Goal: Information Seeking & Learning: Learn about a topic

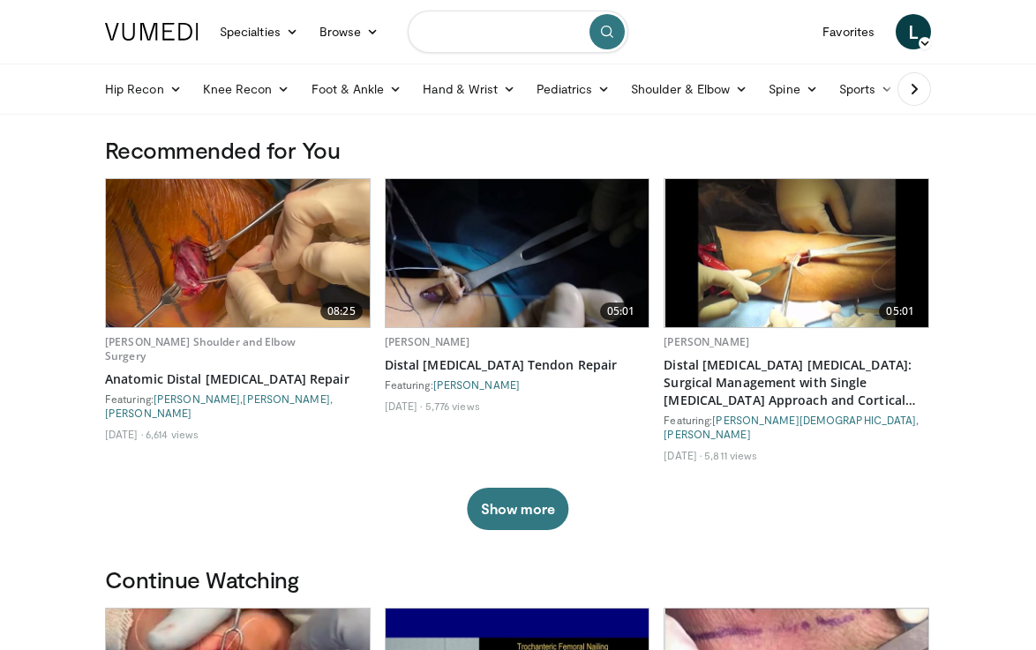
click at [455, 38] on input "Search topics, interventions" at bounding box center [518, 32] width 221 height 42
type input "**********"
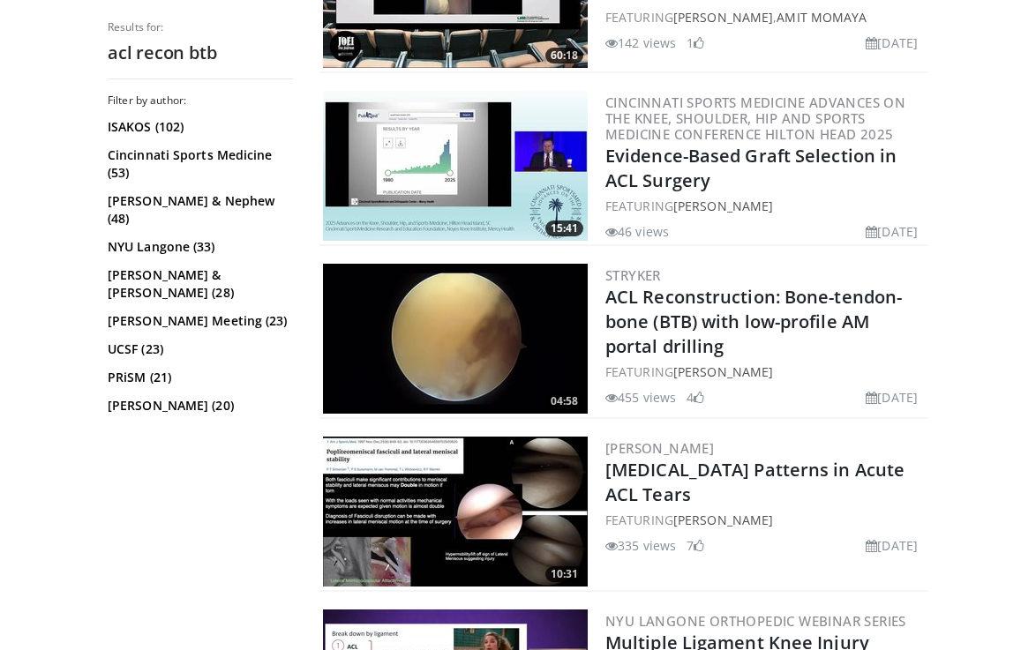
scroll to position [1148, 0]
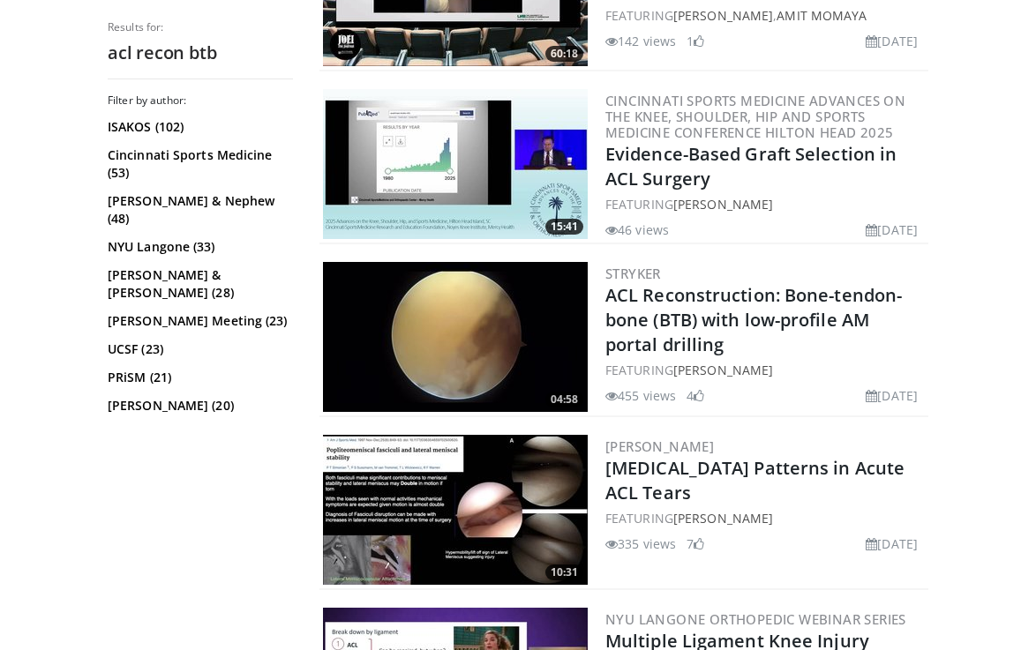
click at [466, 170] on img at bounding box center [455, 164] width 265 height 150
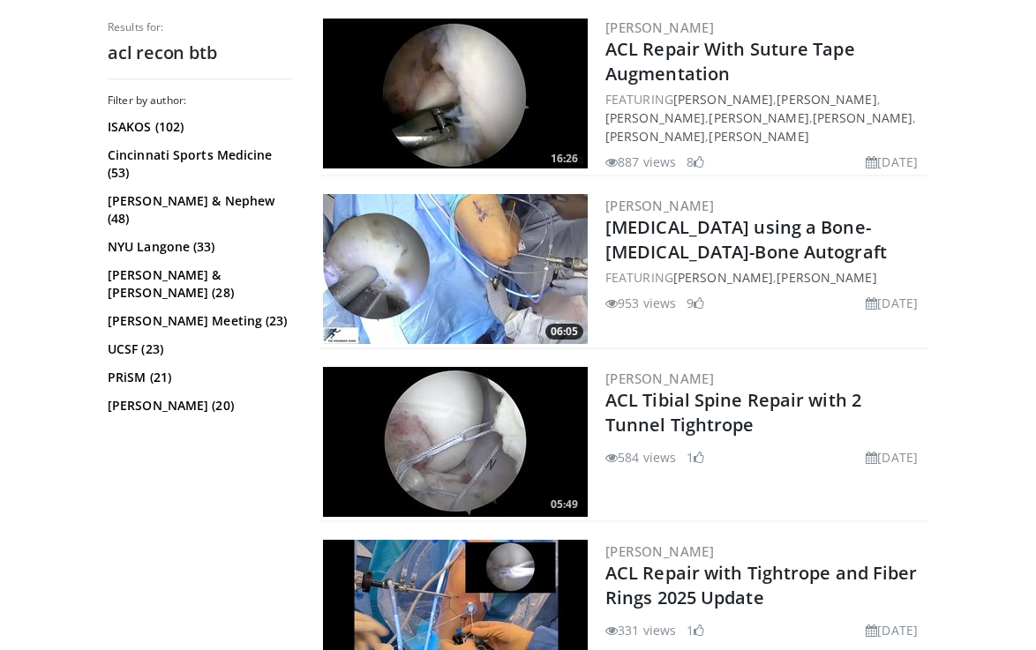
scroll to position [2789, 0]
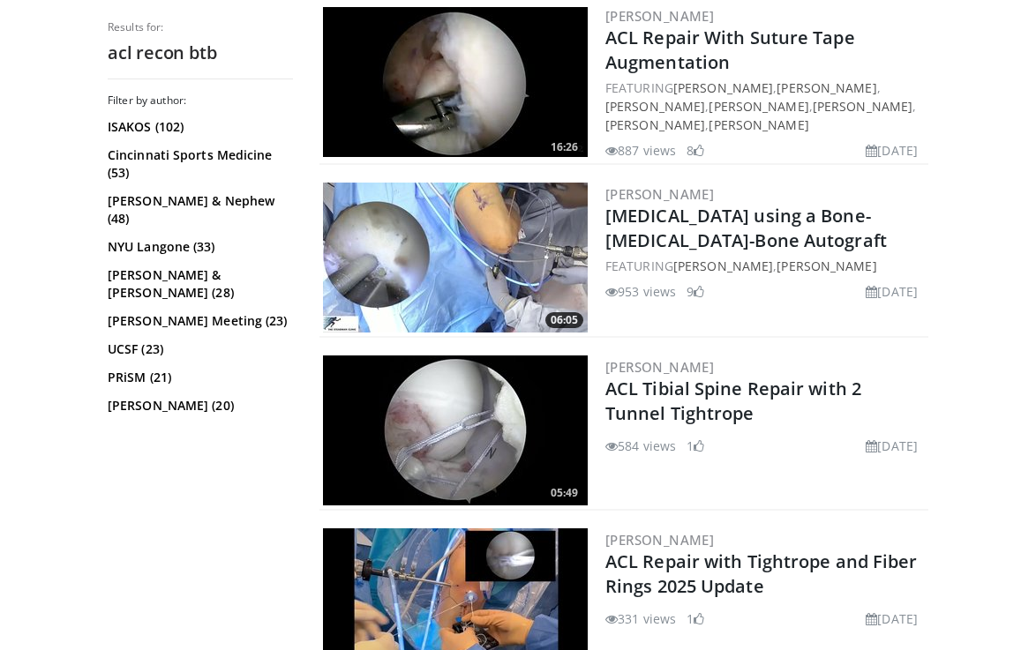
click at [496, 262] on img at bounding box center [455, 258] width 265 height 150
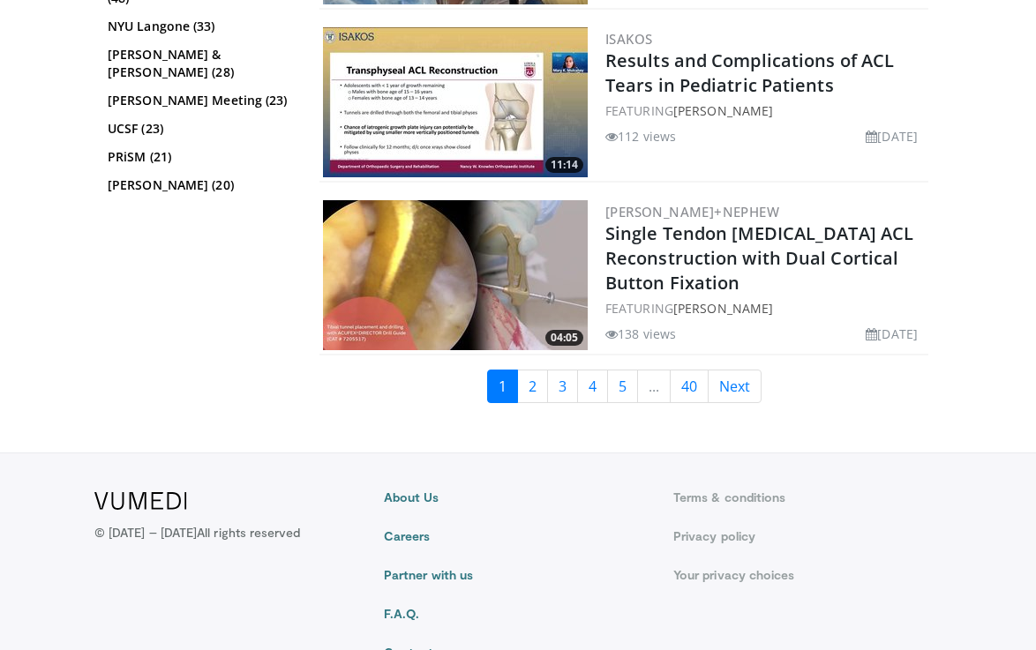
scroll to position [4393, 0]
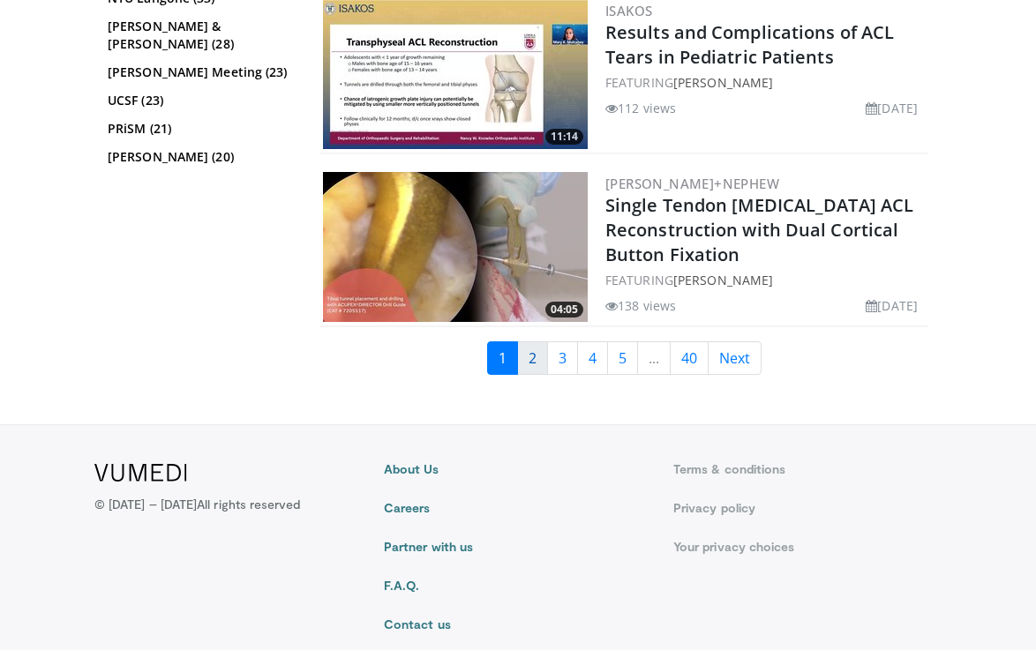
click at [541, 375] on link "2" at bounding box center [532, 358] width 31 height 34
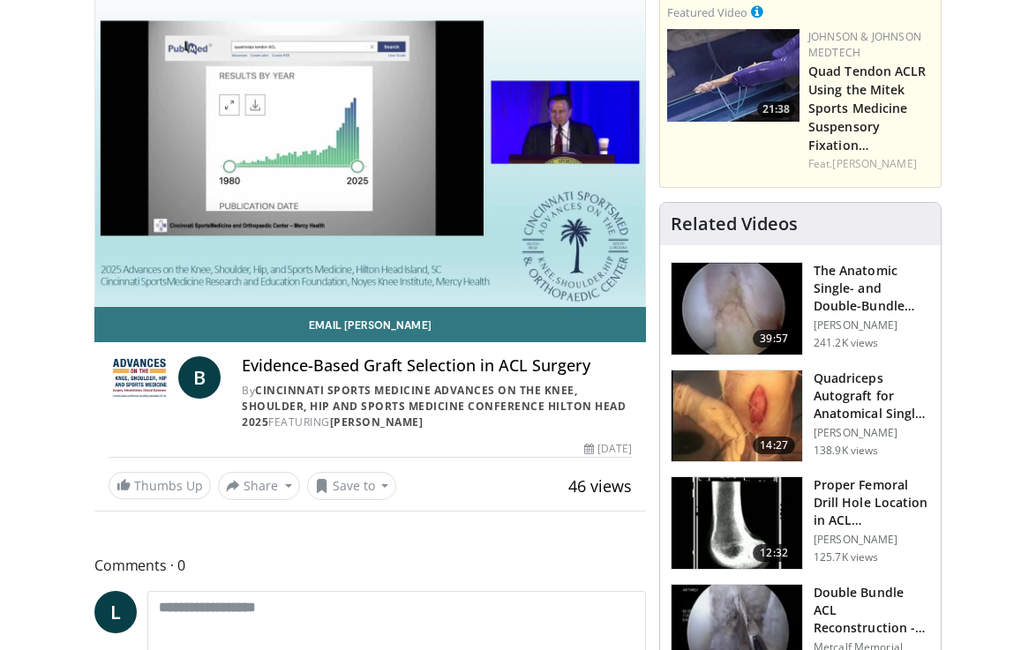
scroll to position [146, 0]
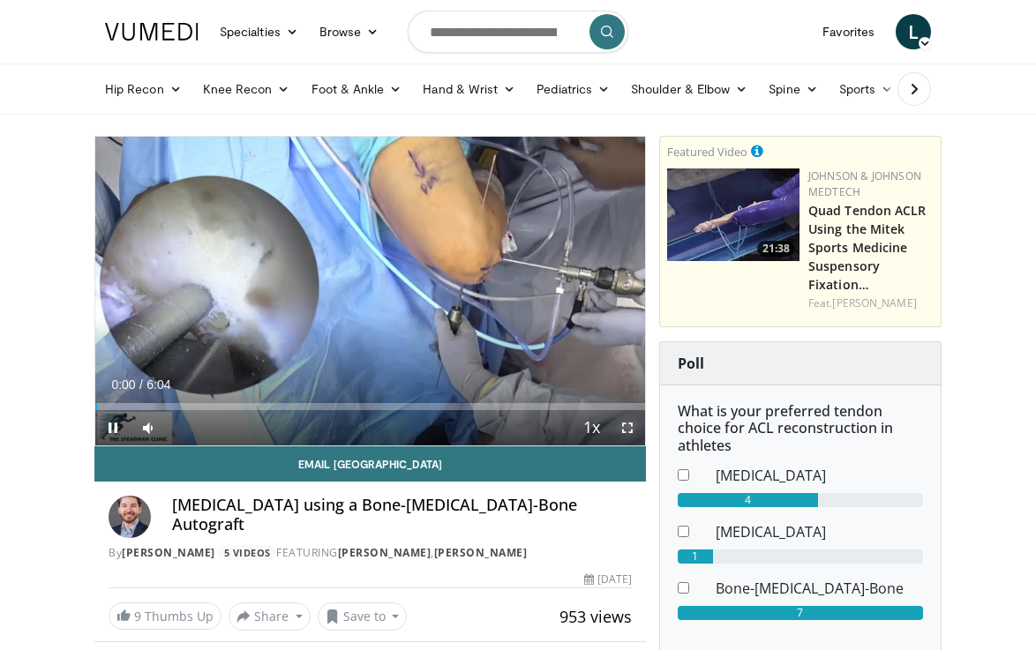
click at [635, 433] on span "Video Player" at bounding box center [627, 427] width 35 height 35
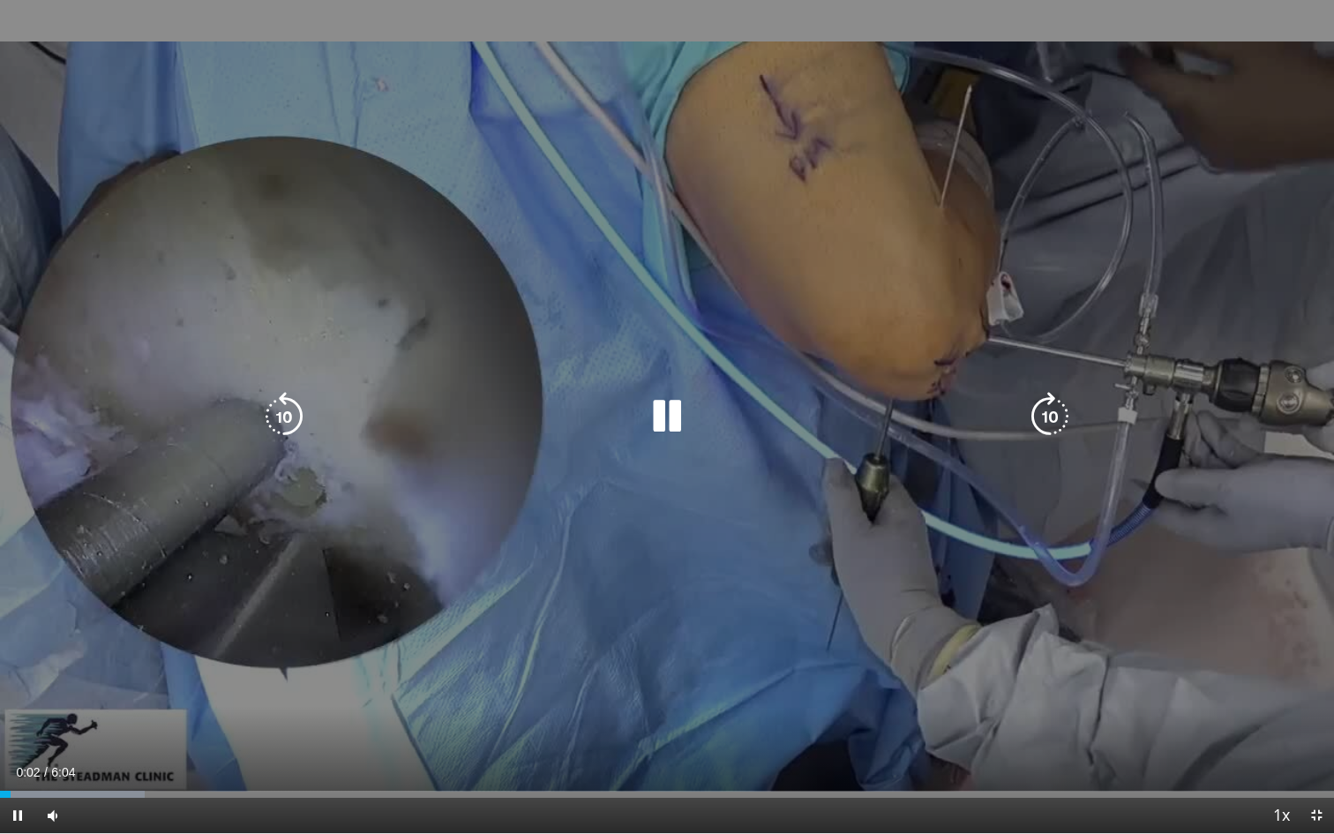
click at [1035, 416] on icon "Video Player" at bounding box center [1049, 416] width 49 height 49
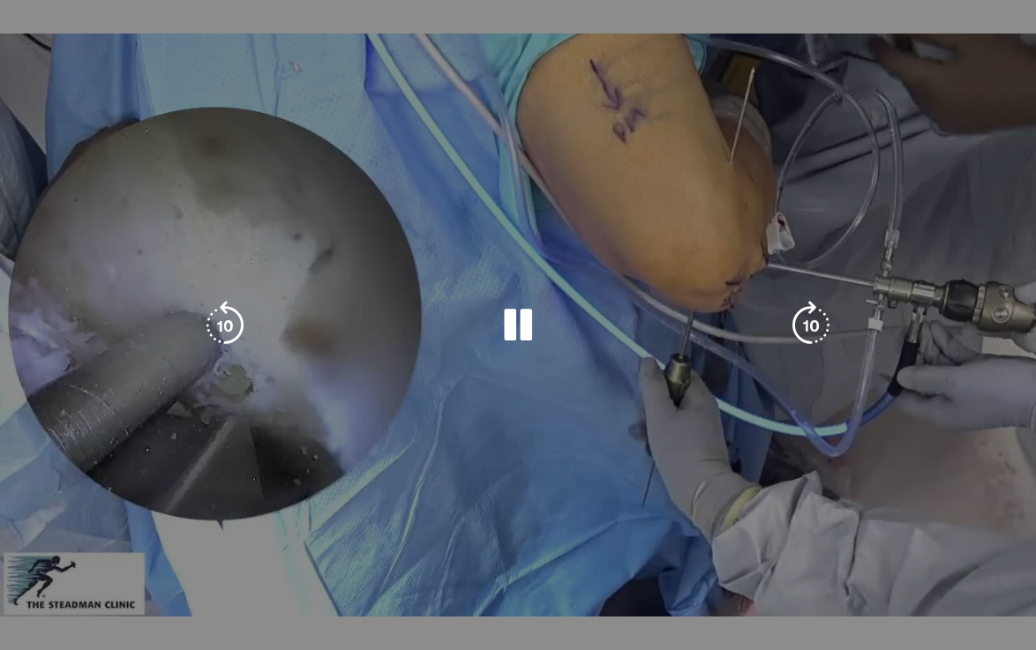
scroll to position [491, 0]
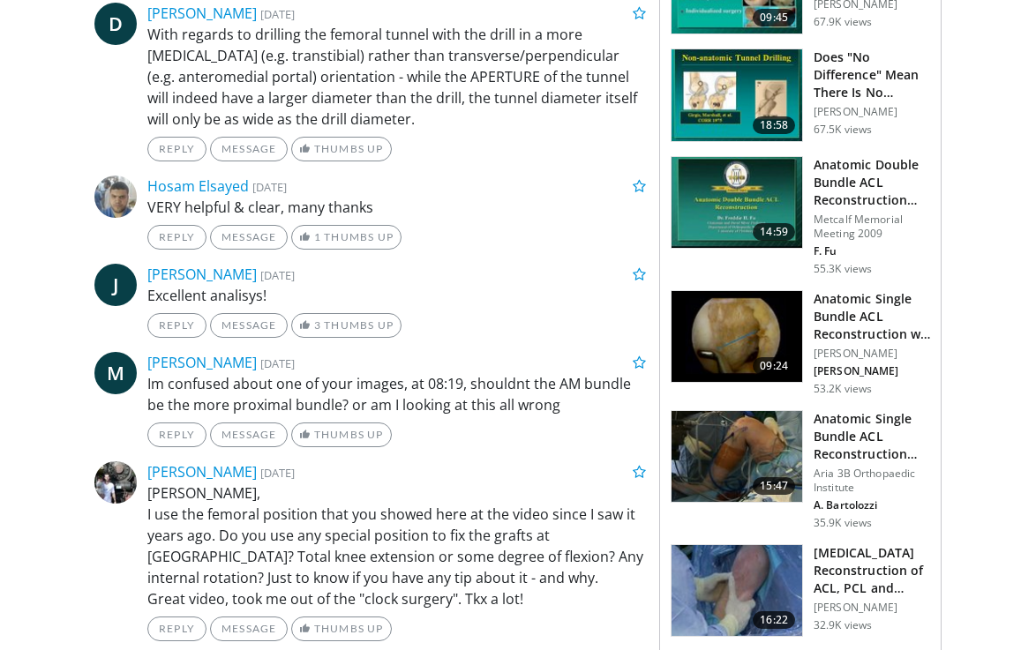
scroll to position [957, 0]
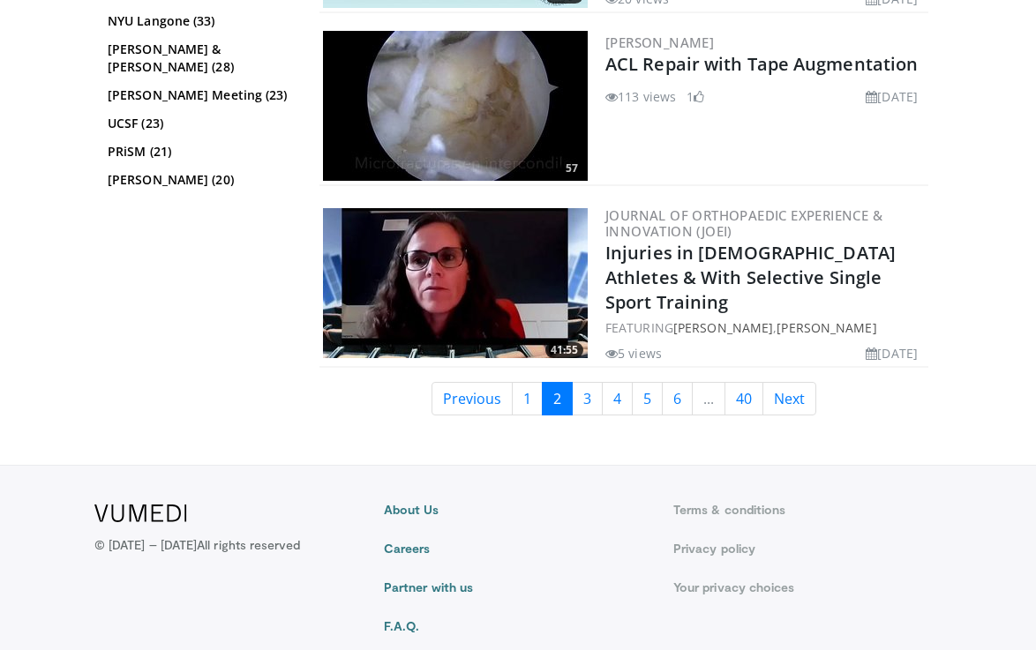
scroll to position [4380, 0]
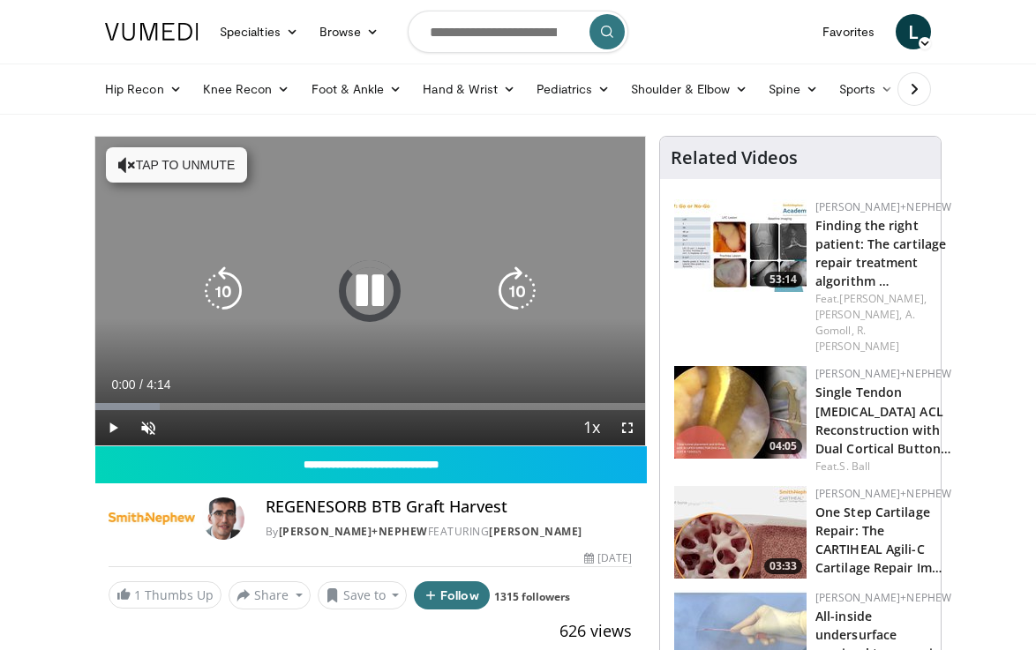
click at [374, 290] on icon "Video Player" at bounding box center [369, 290] width 49 height 49
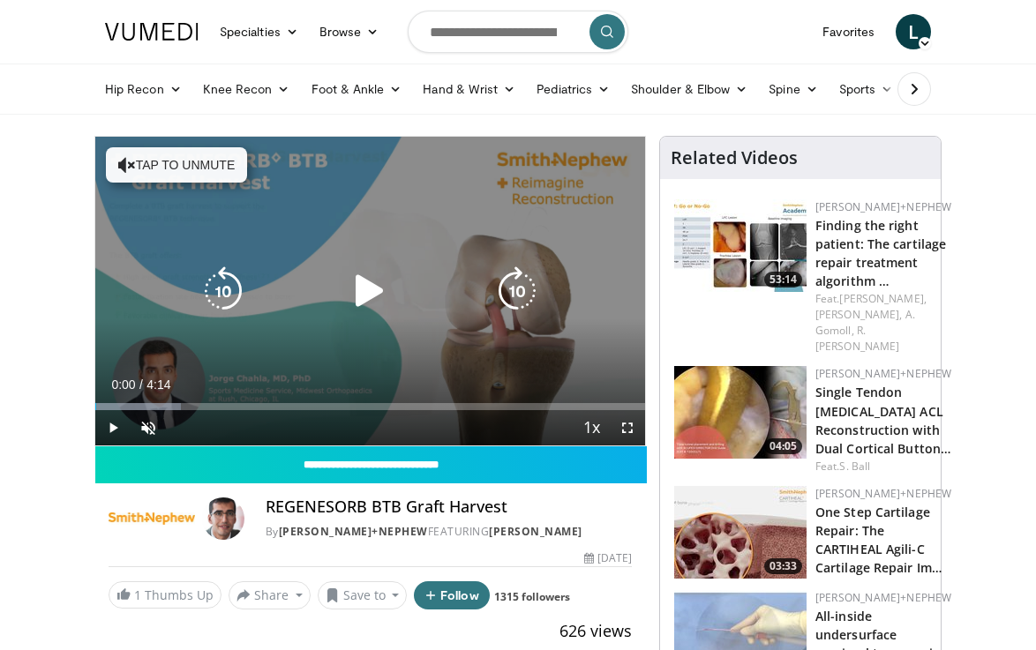
click at [374, 290] on icon "Video Player" at bounding box center [369, 290] width 49 height 49
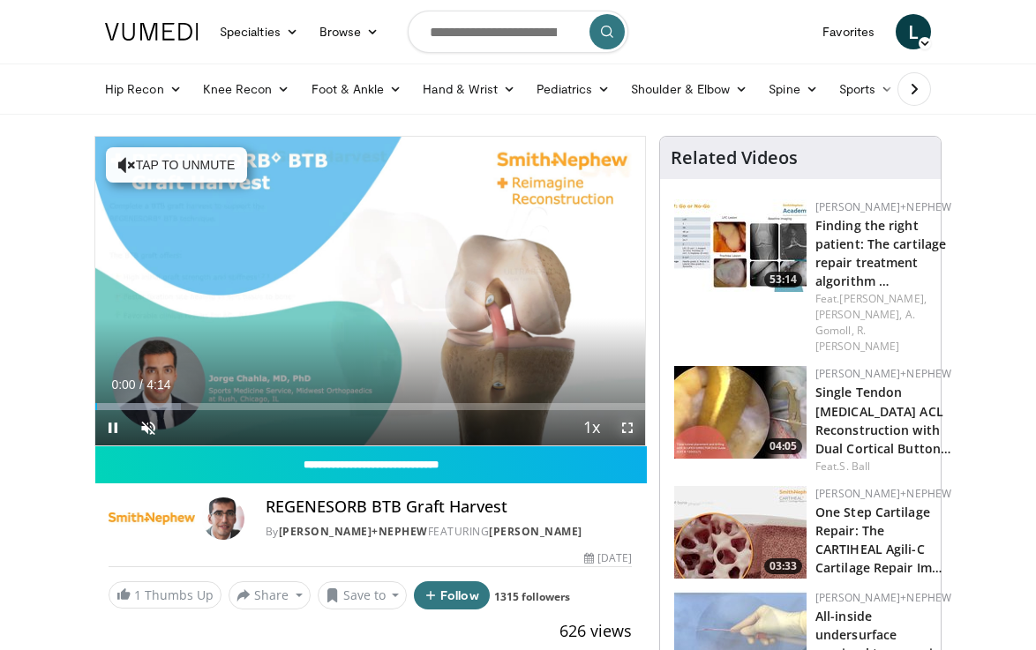
click at [625, 426] on span "Video Player" at bounding box center [627, 427] width 35 height 35
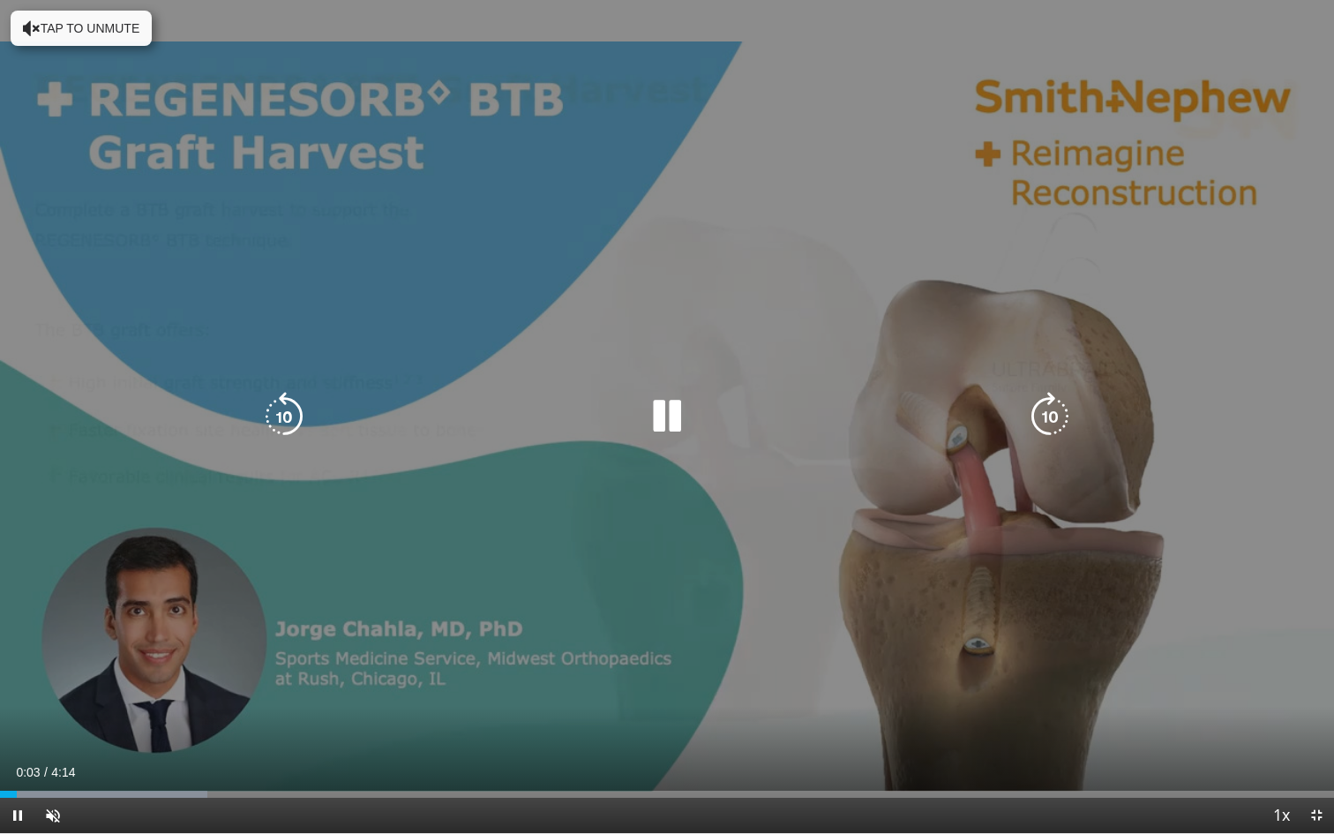
click at [1034, 420] on icon "Video Player" at bounding box center [1049, 416] width 49 height 49
click at [1035, 418] on icon "Video Player" at bounding box center [1049, 416] width 49 height 49
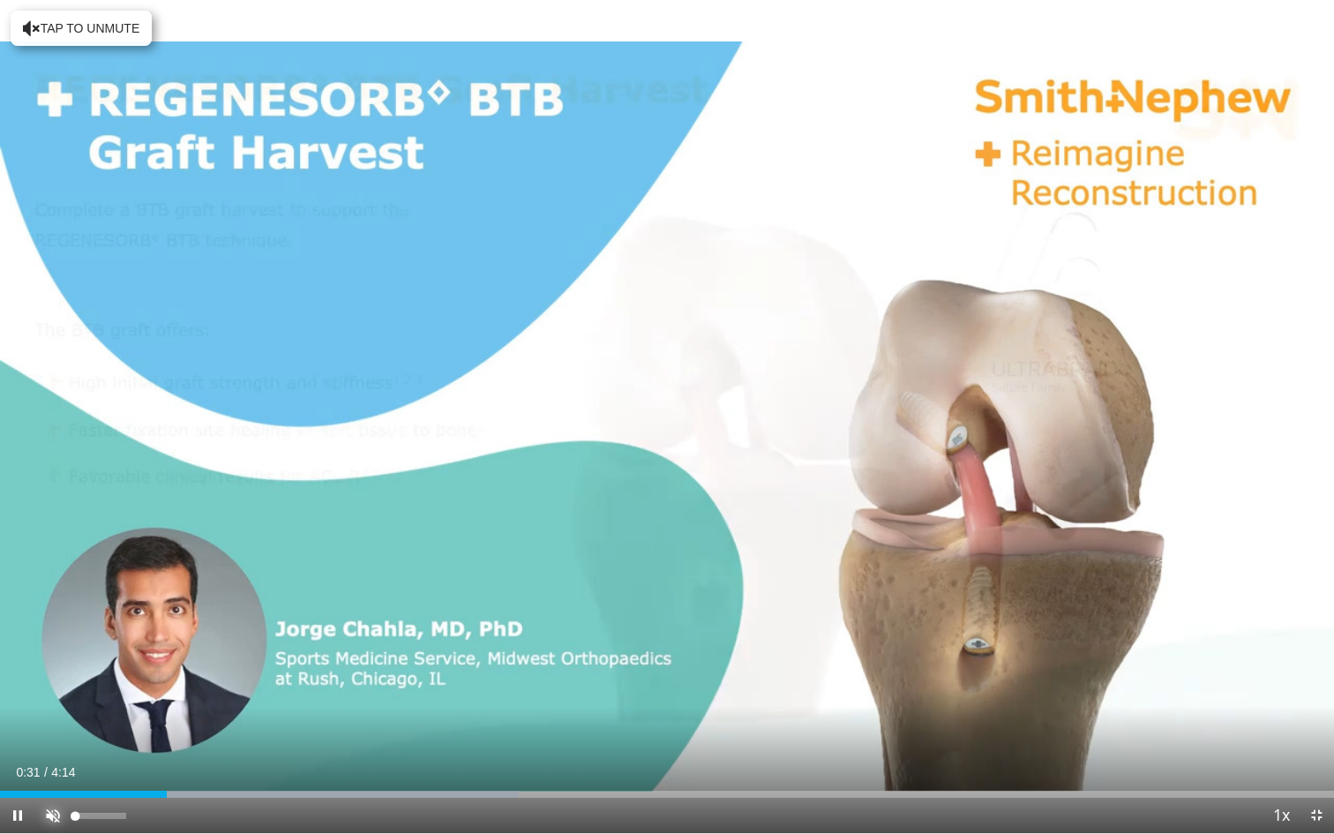
click at [56, 649] on span "Video Player" at bounding box center [52, 815] width 35 height 35
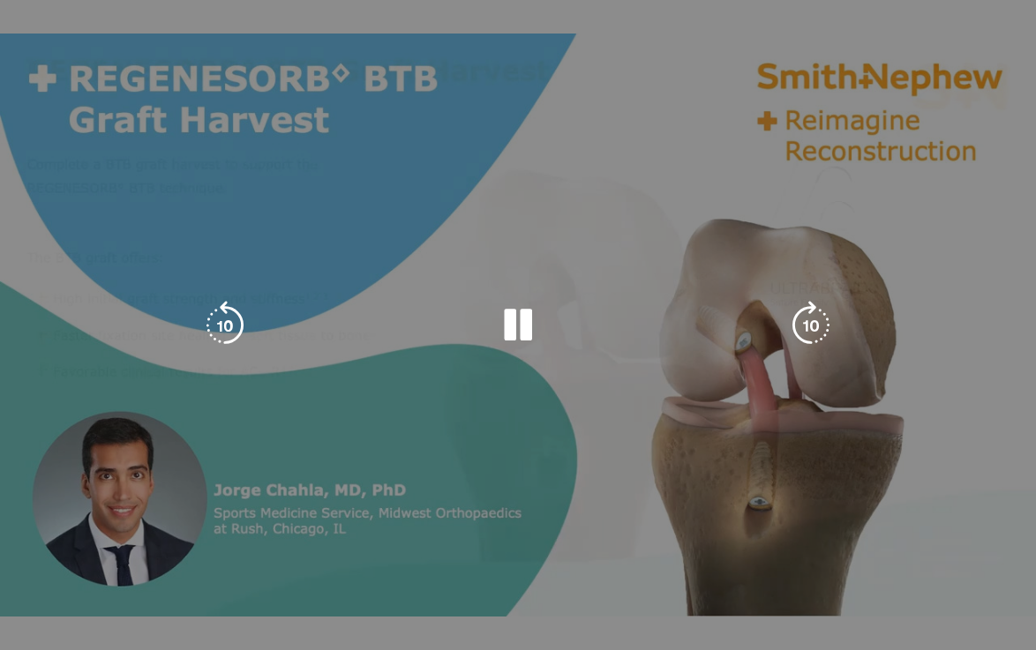
scroll to position [499, 0]
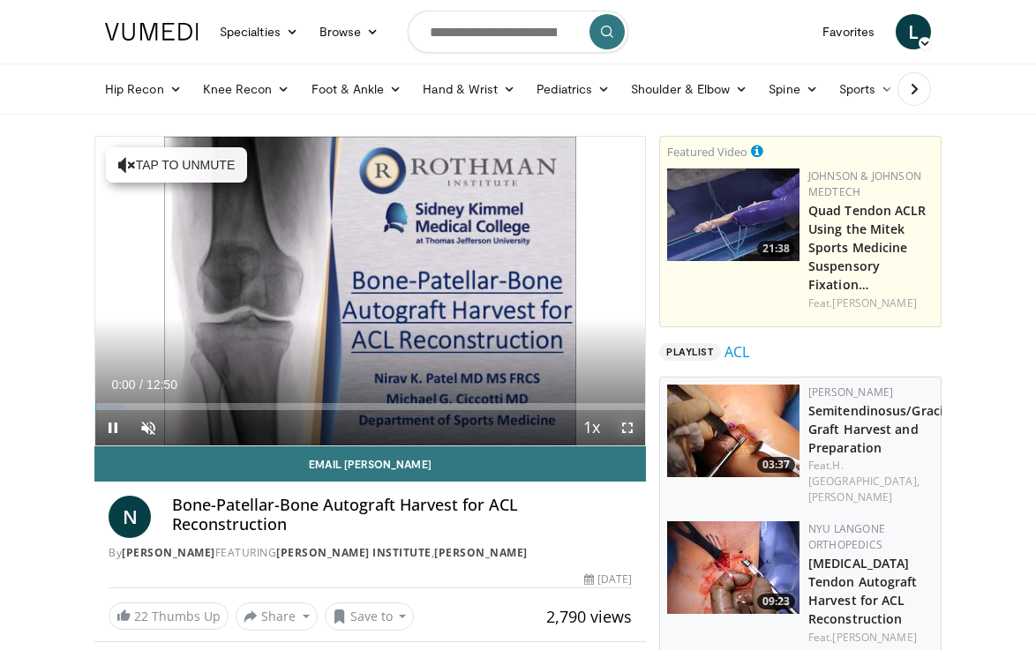
click at [625, 429] on span "Video Player" at bounding box center [627, 427] width 35 height 35
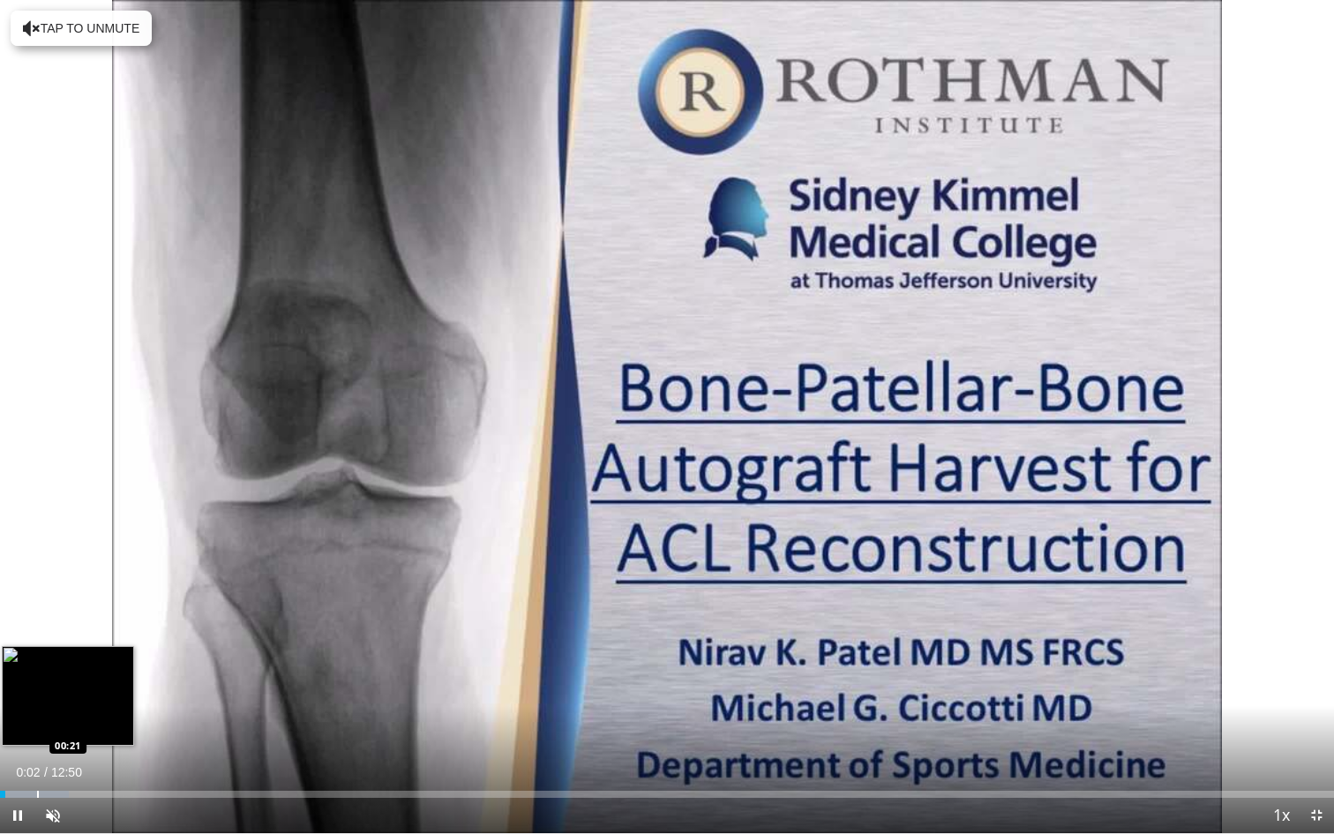
click at [36, 649] on div "Loaded : 5.14% 00:03 00:21" at bounding box center [667, 789] width 1334 height 17
click at [94, 649] on div "Loaded : 7.79% 00:21 00:56" at bounding box center [667, 794] width 1334 height 7
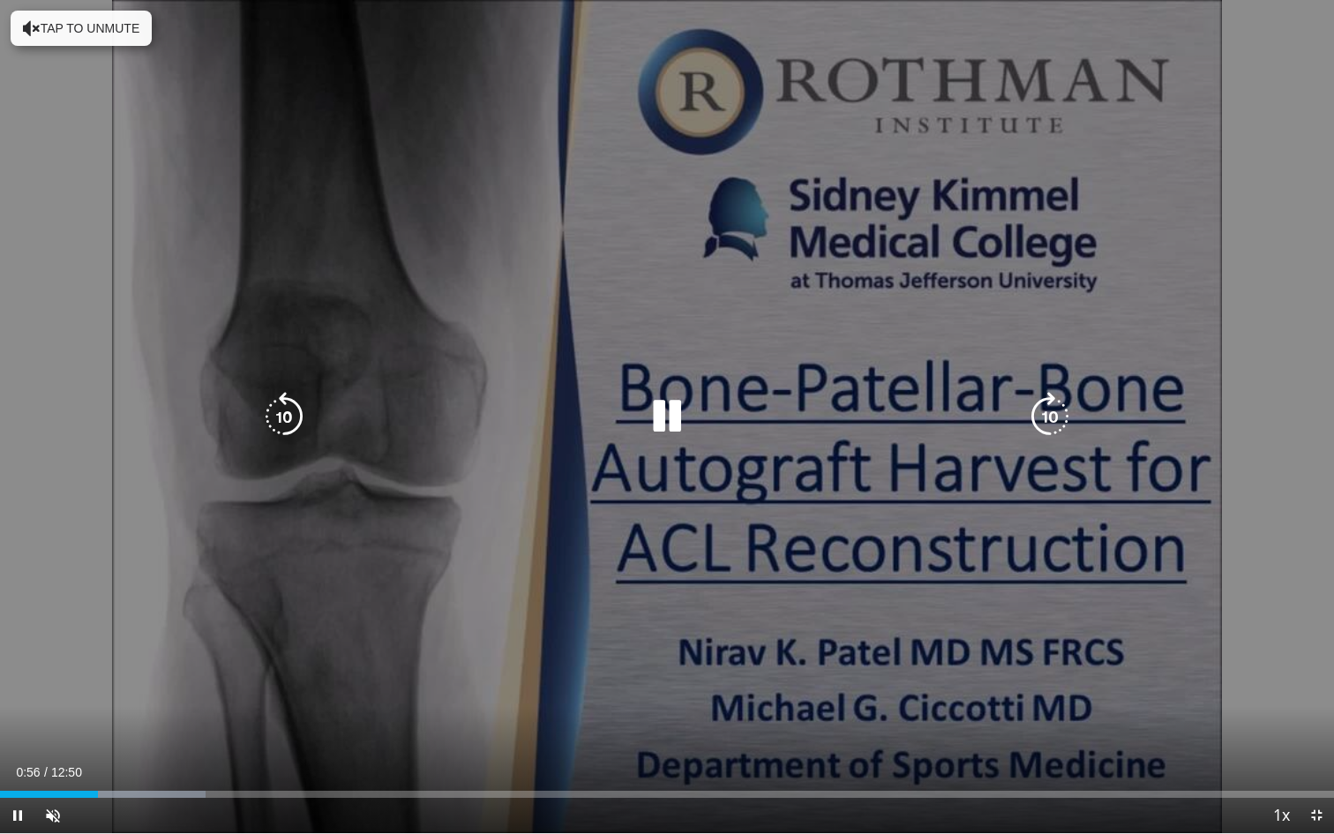
click at [142, 649] on div "Loaded : 15.44% 00:56 01:22" at bounding box center [667, 789] width 1334 height 17
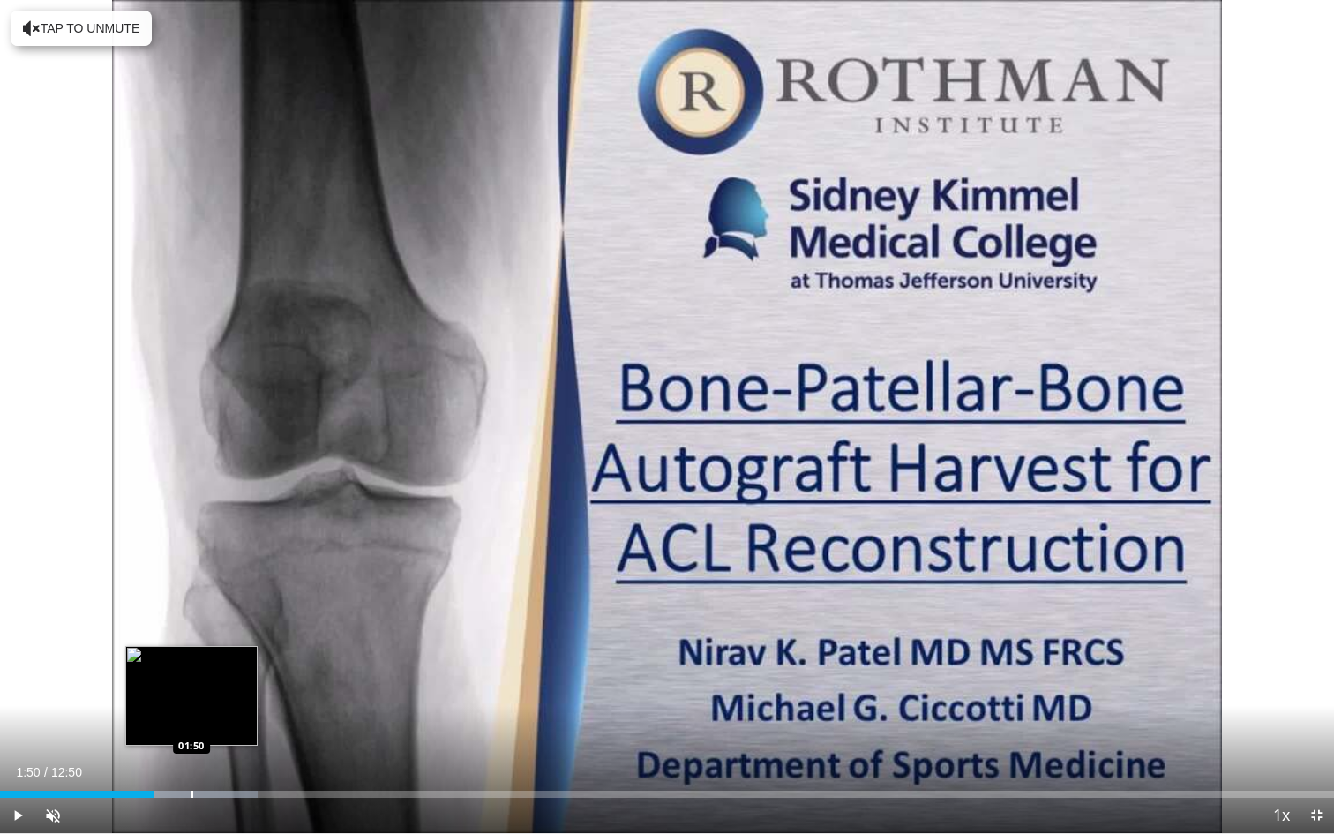
click at [191, 649] on div "Loaded : 19.30% 01:29 01:50" at bounding box center [667, 789] width 1334 height 17
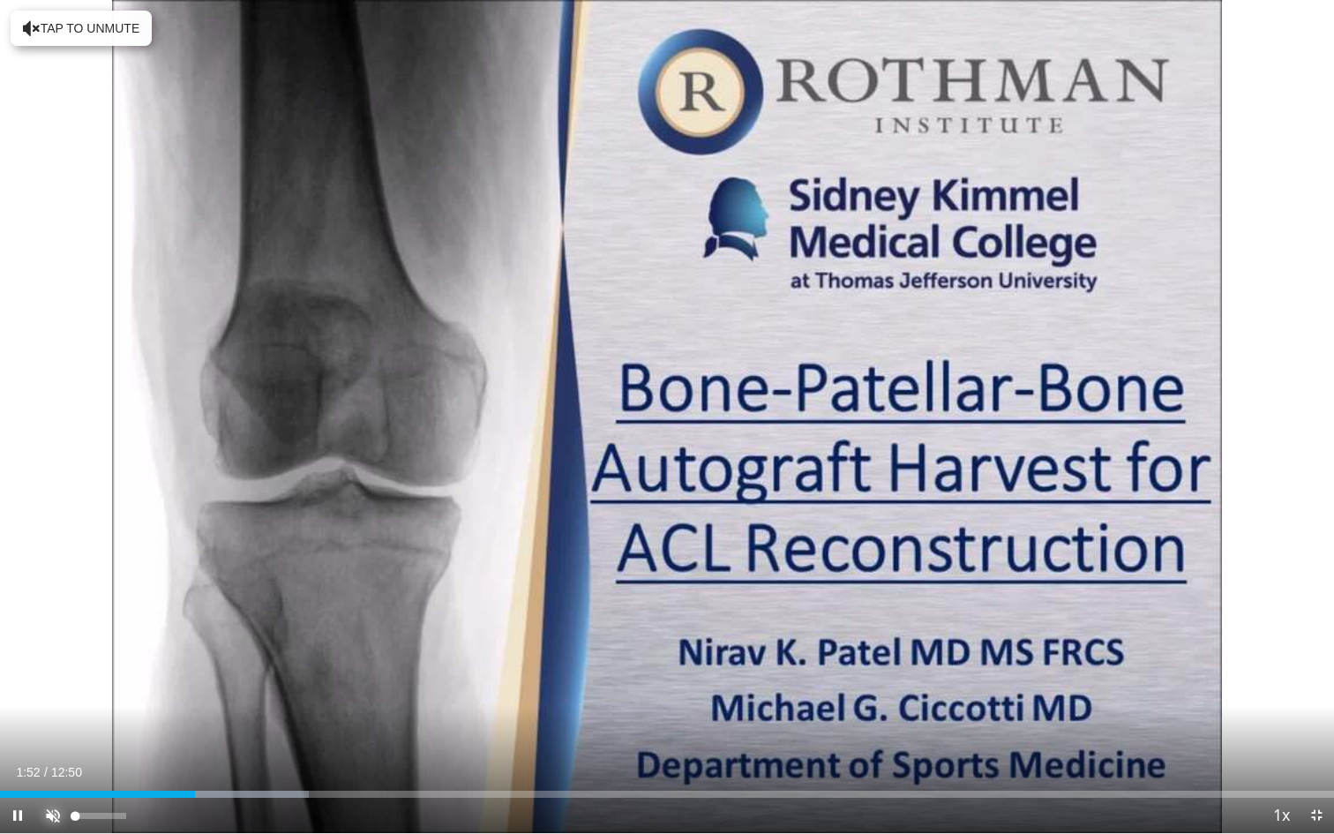
click at [51, 649] on span "Video Player" at bounding box center [52, 815] width 35 height 35
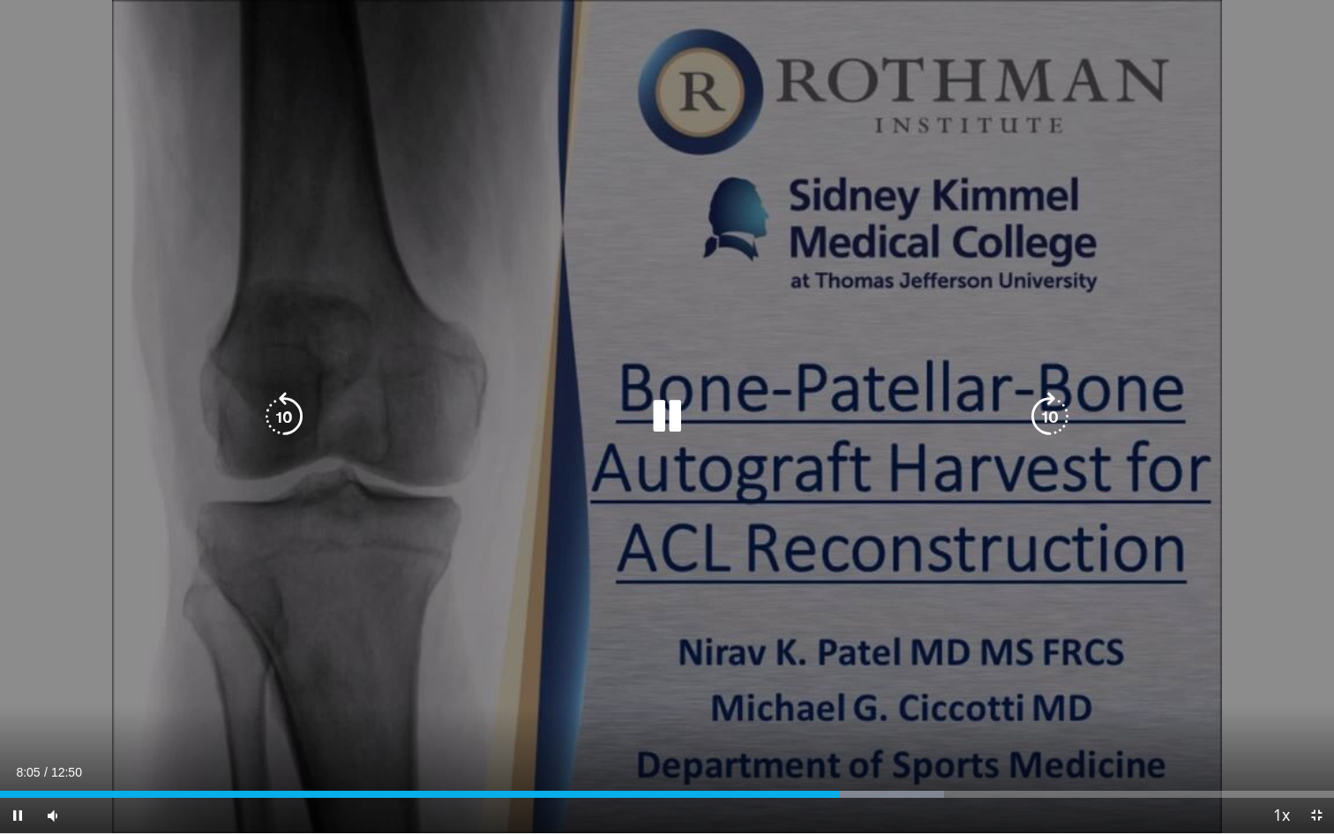
click at [661, 418] on icon "Video Player" at bounding box center [666, 416] width 49 height 49
click at [670, 413] on icon "Video Player" at bounding box center [666, 416] width 49 height 49
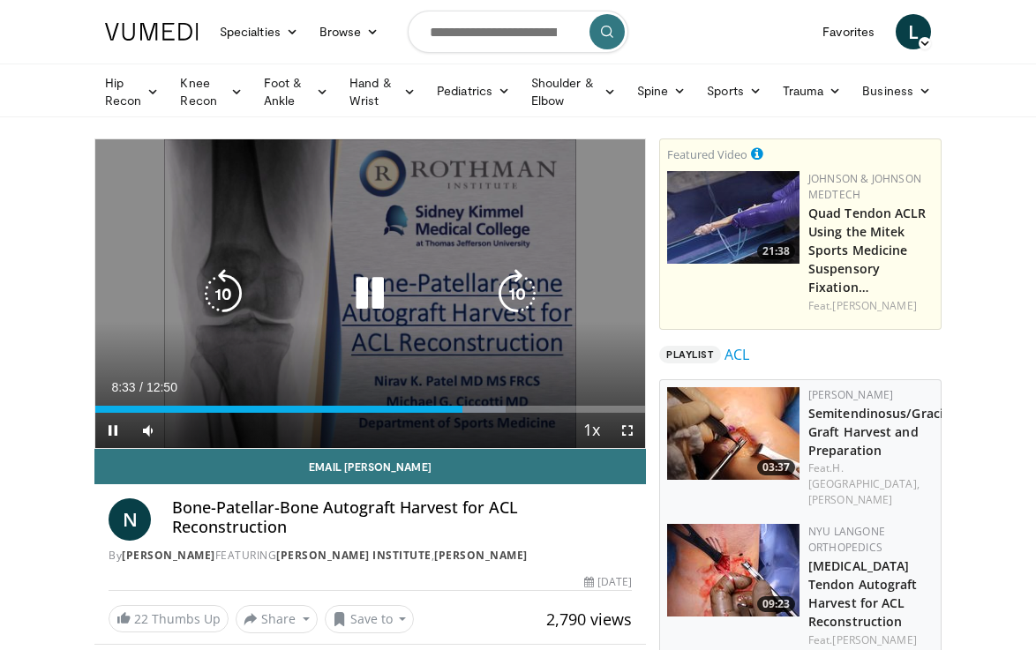
click at [361, 302] on icon "Video Player" at bounding box center [369, 293] width 49 height 49
